Goal: Find contact information: Find contact information

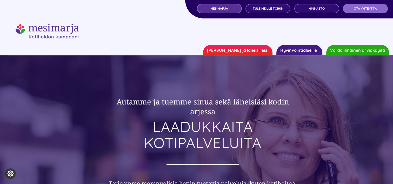
click at [224, 8] on span "MESIMARJA" at bounding box center [219, 9] width 18 height 4
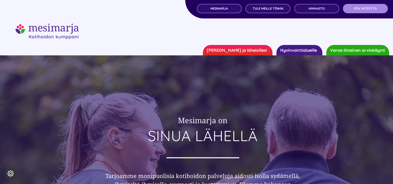
click at [364, 8] on span "OTA YHTEYTTÄ" at bounding box center [364, 9] width 23 height 4
